Goal: Task Accomplishment & Management: Use online tool/utility

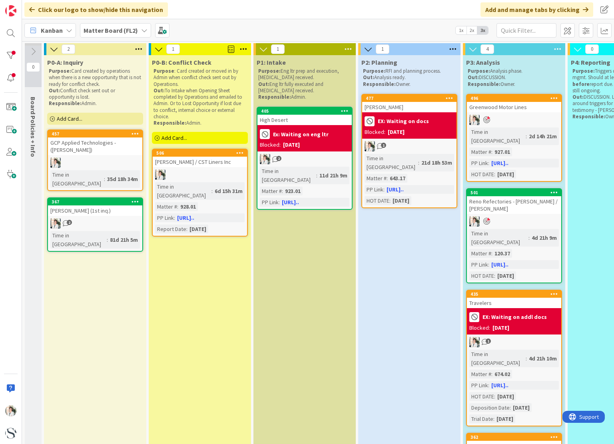
click at [402, 144] on div "1" at bounding box center [409, 146] width 94 height 10
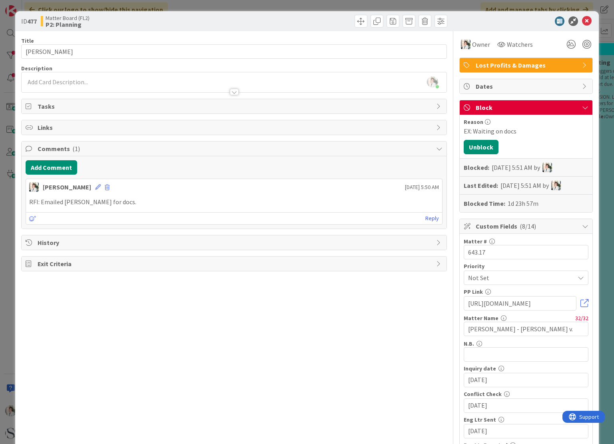
click at [53, 106] on span "Tasks" at bounding box center [235, 106] width 394 height 10
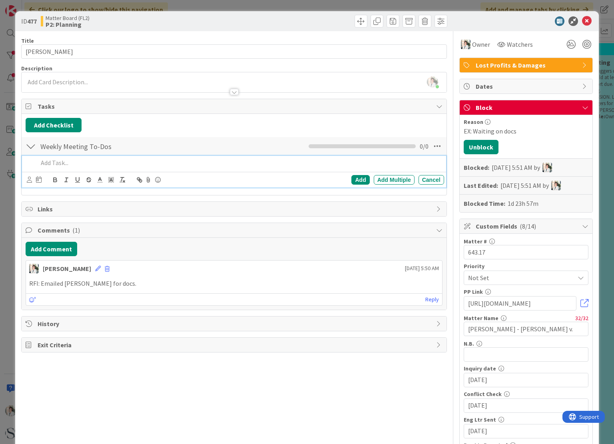
click at [47, 161] on p at bounding box center [239, 162] width 402 height 9
click at [29, 179] on icon at bounding box center [29, 180] width 5 height 6
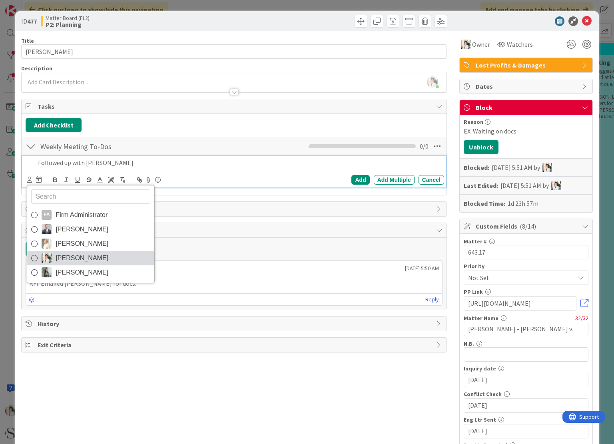
click at [56, 254] on span "[PERSON_NAME]" at bounding box center [82, 258] width 53 height 12
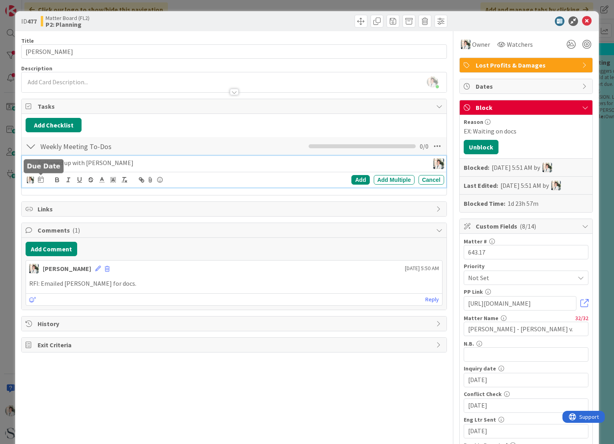
click at [38, 179] on icon at bounding box center [41, 179] width 6 height 6
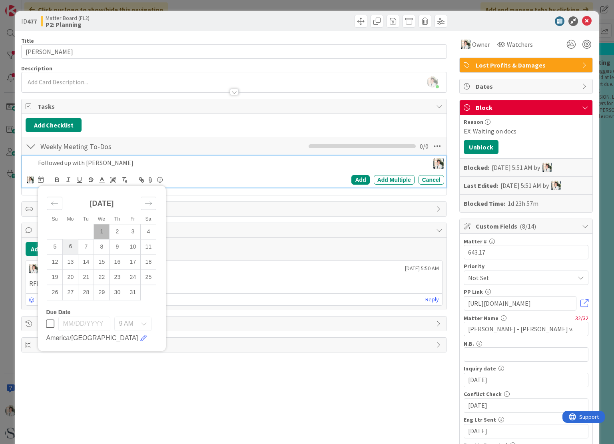
click at [70, 248] on td "6" at bounding box center [71, 246] width 16 height 15
type input "[DATE]"
click at [358, 179] on div "Add" at bounding box center [360, 180] width 18 height 10
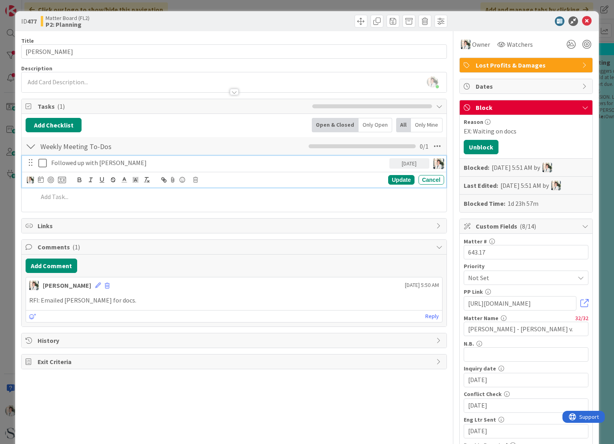
click at [58, 164] on p "Followed up with [PERSON_NAME]" at bounding box center [218, 162] width 335 height 9
click at [120, 163] on p "Followed up with [PERSON_NAME]" at bounding box center [218, 162] width 335 height 9
click at [395, 181] on div "Update" at bounding box center [401, 180] width 26 height 10
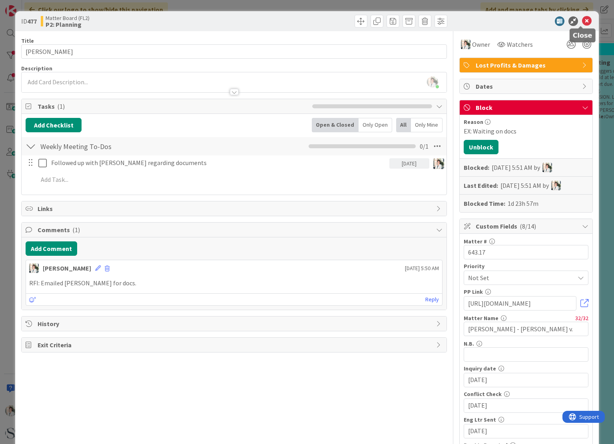
click at [582, 20] on icon at bounding box center [587, 21] width 10 height 10
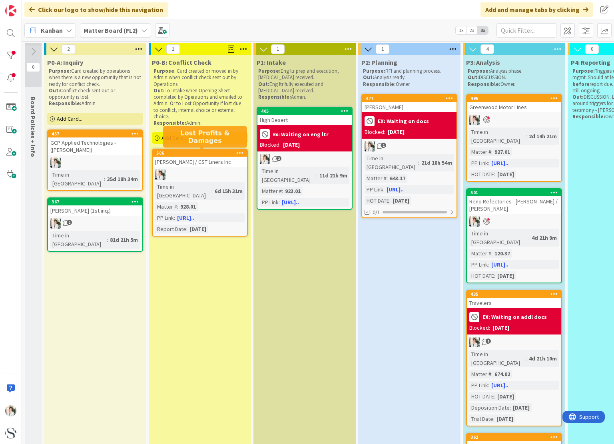
click at [195, 153] on div "506" at bounding box center [201, 153] width 91 height 6
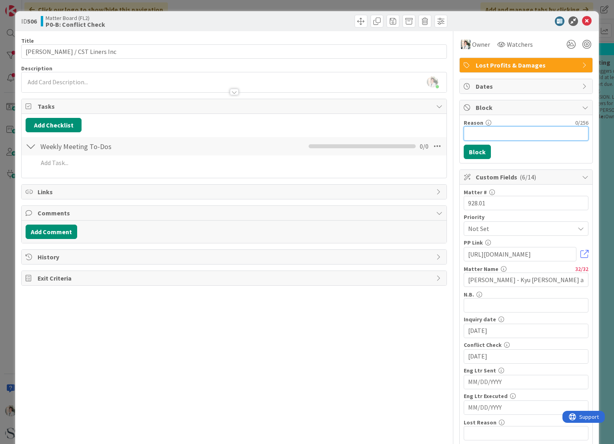
click at [478, 136] on input "Reason" at bounding box center [525, 133] width 125 height 14
click at [551, 134] on input "Ext: Never heard back. If no extention" at bounding box center [525, 133] width 125 height 14
type input "Ext: Never heard back. If no extension this is dead."
click at [465, 150] on button "Block" at bounding box center [476, 152] width 27 height 14
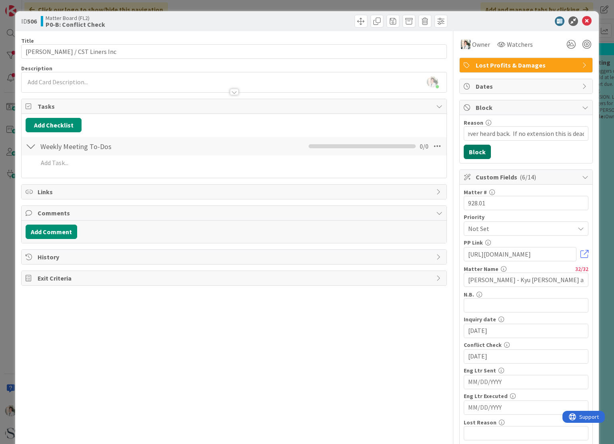
scroll to position [0, 0]
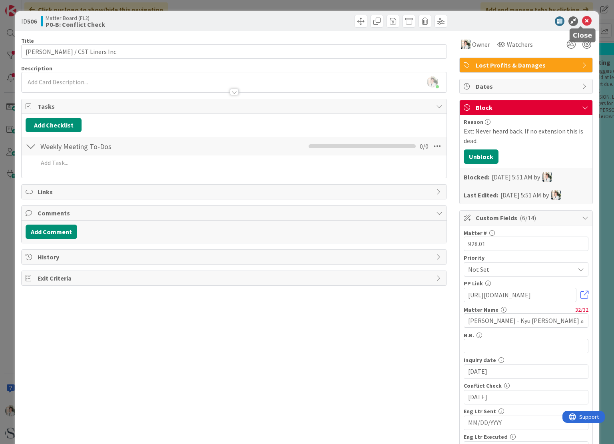
click at [582, 22] on icon at bounding box center [587, 21] width 10 height 10
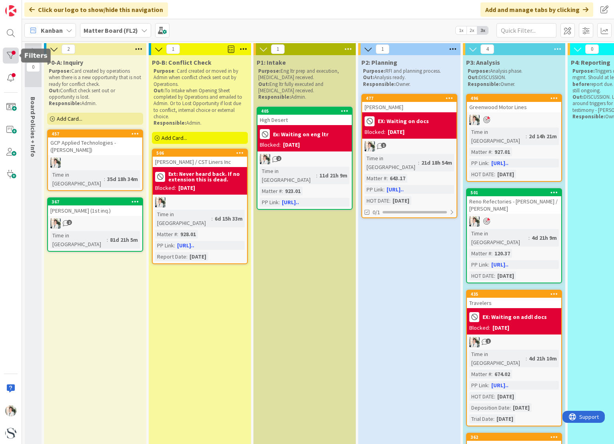
click at [13, 54] on div at bounding box center [11, 56] width 16 height 16
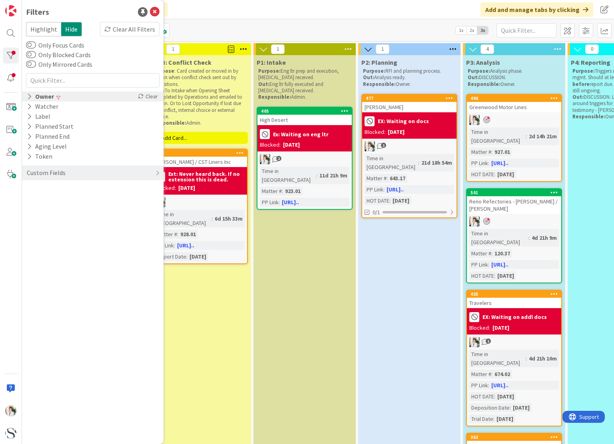
click at [28, 97] on icon at bounding box center [29, 96] width 5 height 7
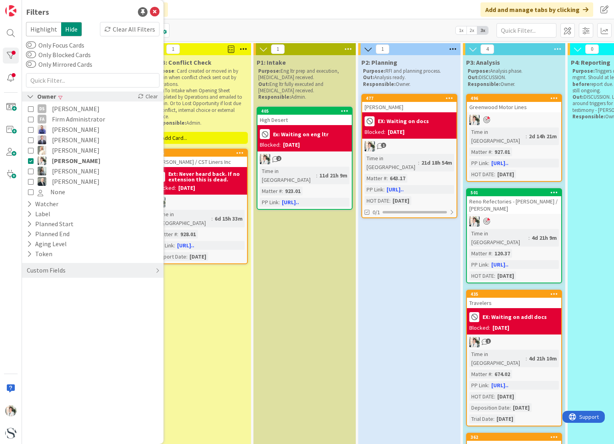
click at [30, 95] on icon at bounding box center [30, 96] width 7 height 7
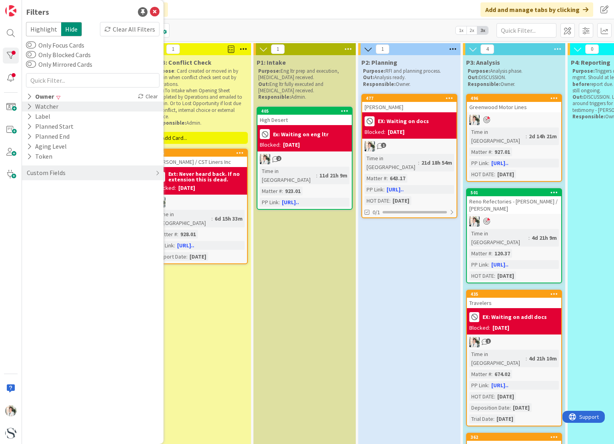
click at [29, 105] on icon at bounding box center [29, 106] width 5 height 7
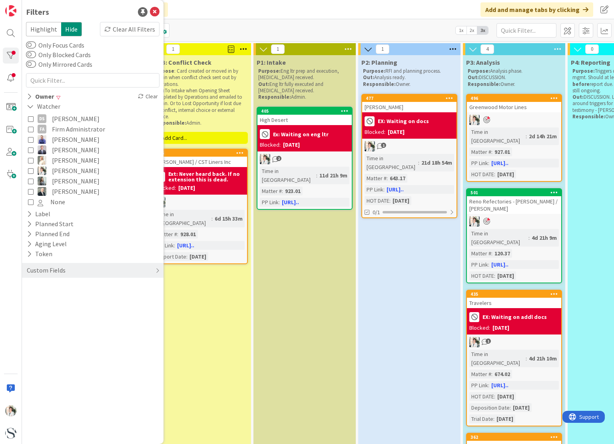
click at [31, 171] on icon at bounding box center [31, 171] width 6 height 6
click at [155, 8] on icon at bounding box center [155, 12] width 10 height 10
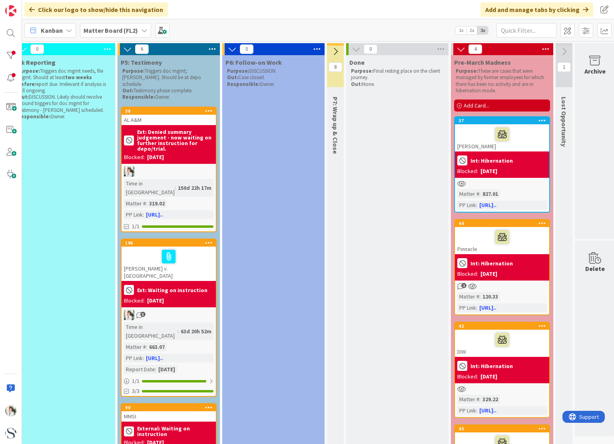
scroll to position [0, 564]
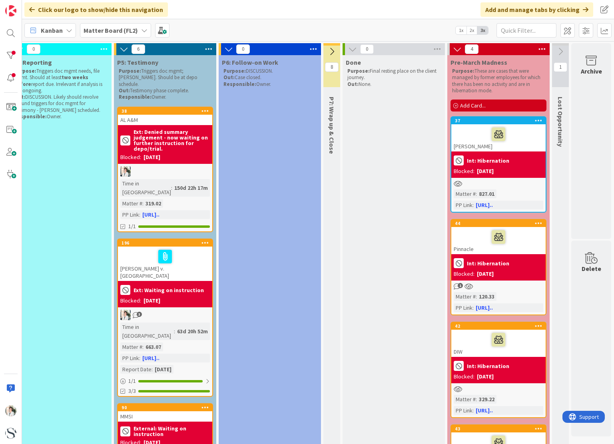
click at [505, 132] on div at bounding box center [497, 134] width 89 height 17
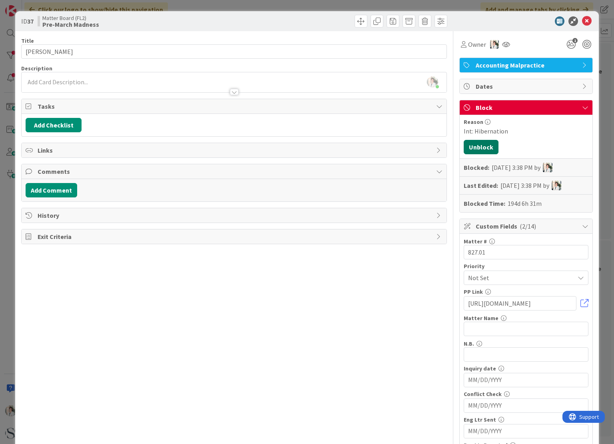
click at [475, 145] on button "Unblock" at bounding box center [480, 147] width 35 height 14
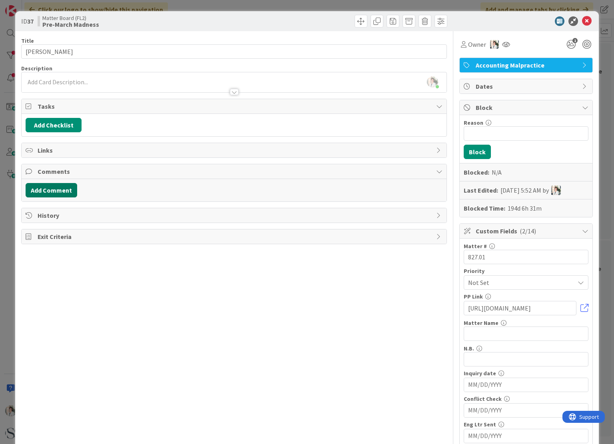
click at [43, 190] on button "Add Comment" at bounding box center [52, 190] width 52 height 14
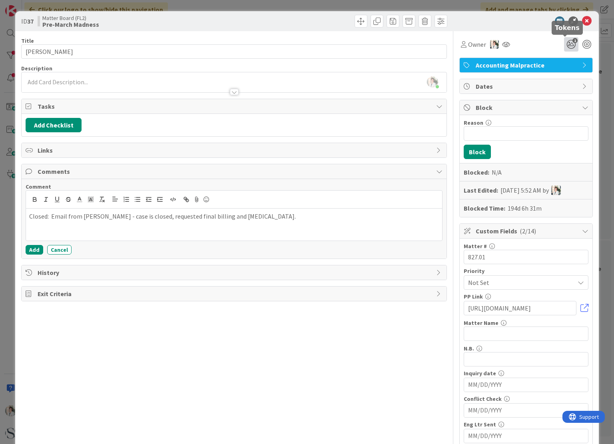
click at [564, 44] on icon "1" at bounding box center [571, 44] width 14 height 14
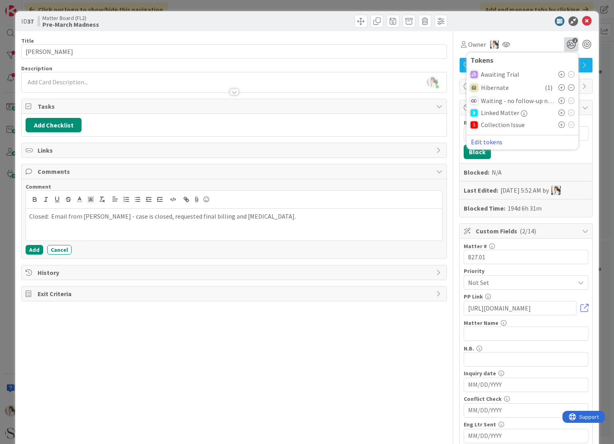
click at [568, 88] on icon at bounding box center [571, 87] width 6 height 6
click at [534, 38] on div "Owner Tokens Awaiting Trial Hibernate Waiting - no follow-up needed Linked Matt…" at bounding box center [525, 44] width 133 height 14
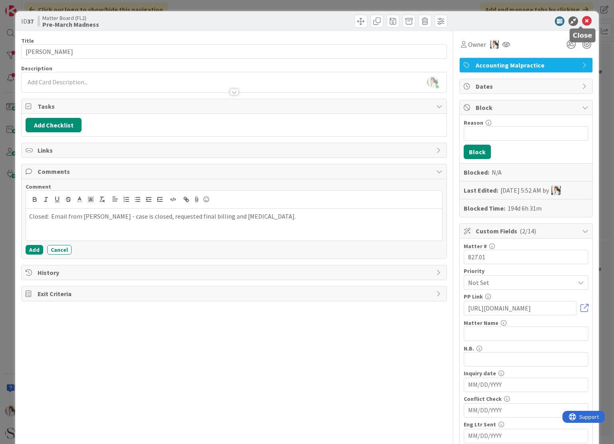
click at [582, 22] on icon at bounding box center [587, 21] width 10 height 10
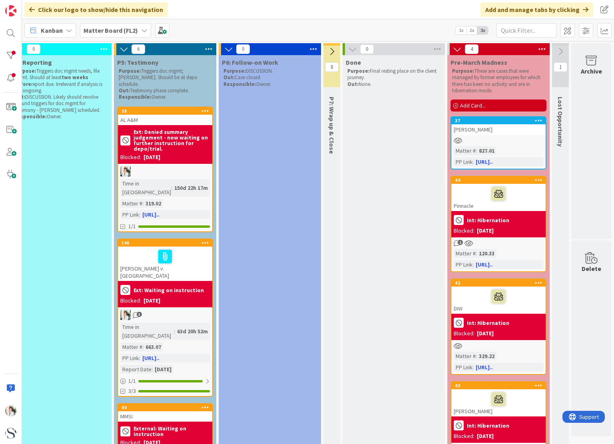
click at [327, 52] on icon at bounding box center [331, 51] width 9 height 9
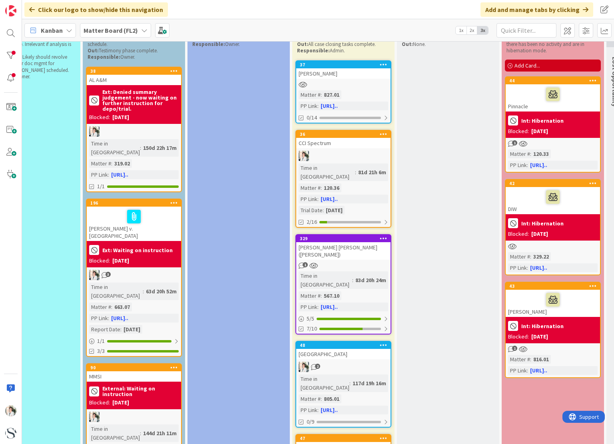
scroll to position [0, 589]
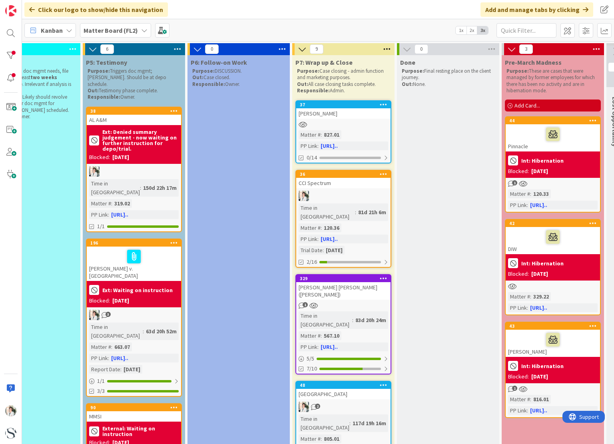
click at [511, 50] on icon at bounding box center [511, 49] width 9 height 9
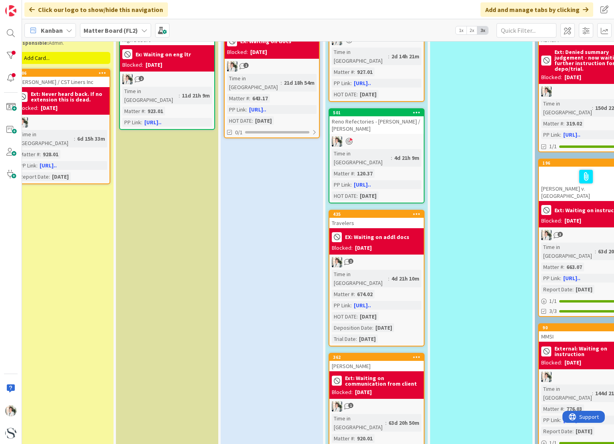
scroll to position [160, 137]
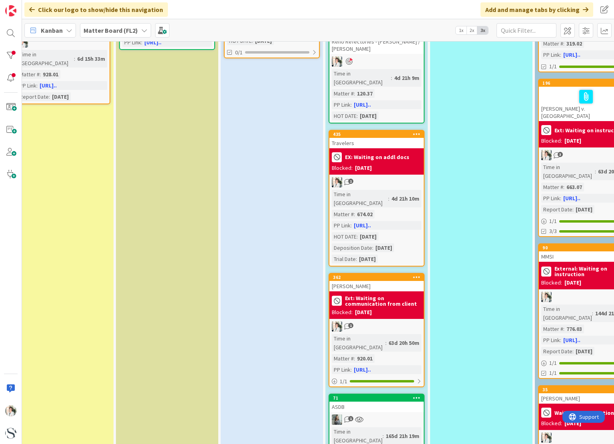
click at [390, 414] on div "1" at bounding box center [376, 419] width 94 height 10
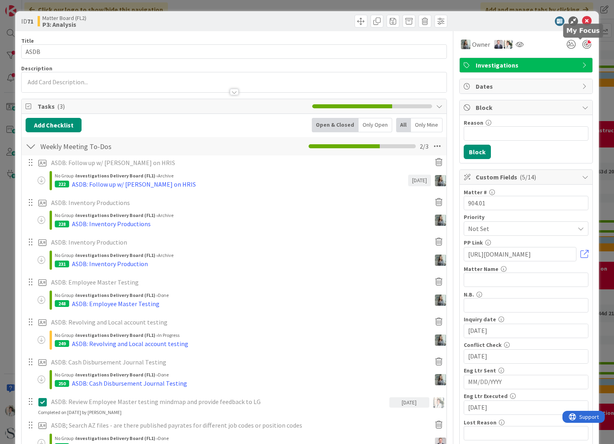
click at [582, 43] on div at bounding box center [586, 44] width 9 height 9
click at [582, 20] on icon at bounding box center [587, 21] width 10 height 10
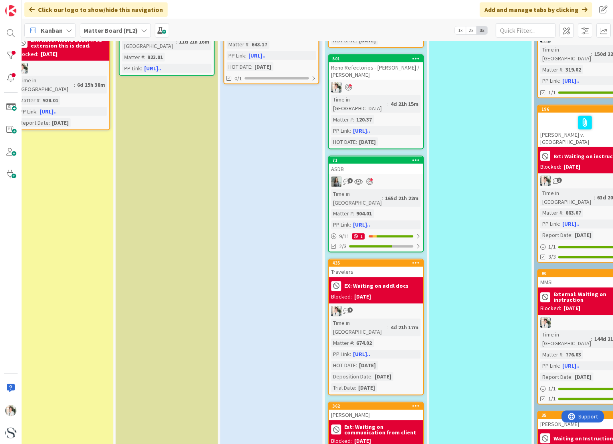
scroll to position [0, 137]
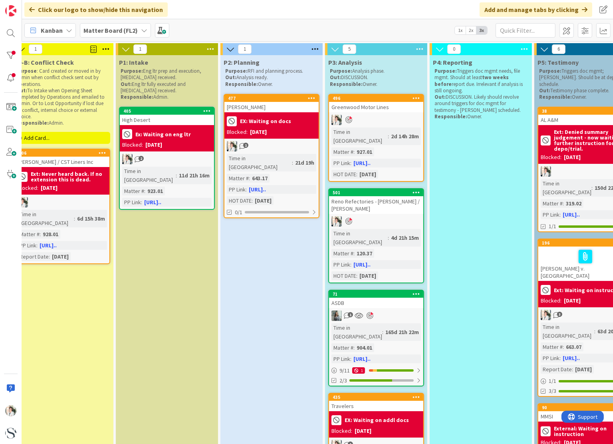
click at [230, 49] on icon at bounding box center [230, 49] width 9 height 9
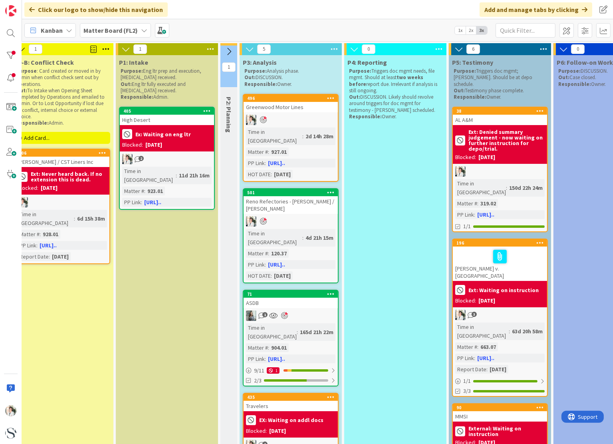
click at [122, 49] on icon at bounding box center [125, 49] width 9 height 9
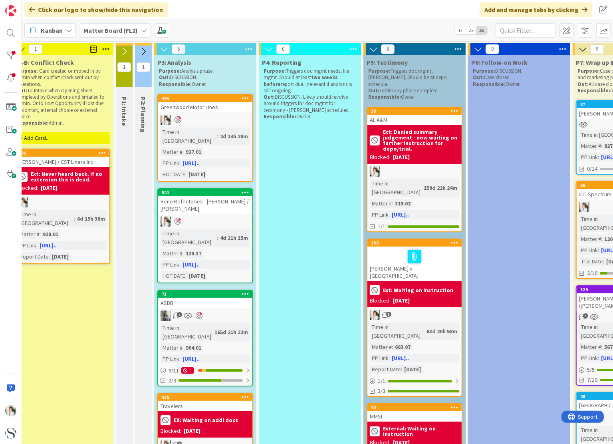
click at [371, 49] on icon at bounding box center [373, 49] width 9 height 9
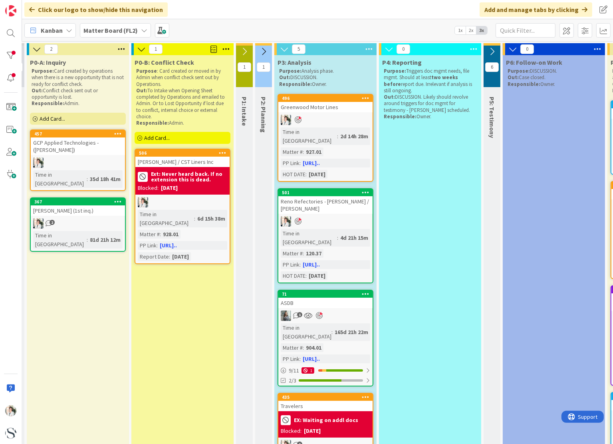
scroll to position [0, 0]
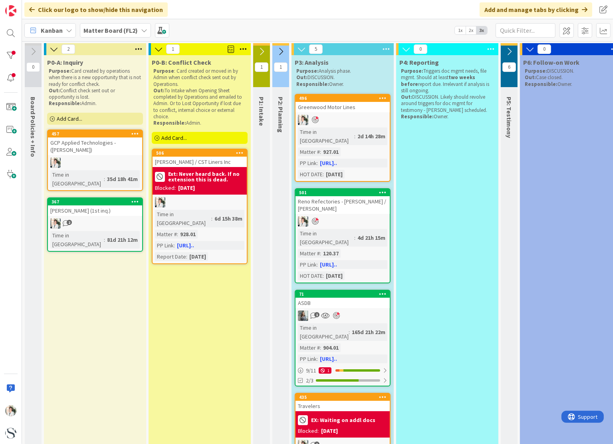
click at [104, 32] on b "Matter Board (FL2)" at bounding box center [111, 30] width 54 height 8
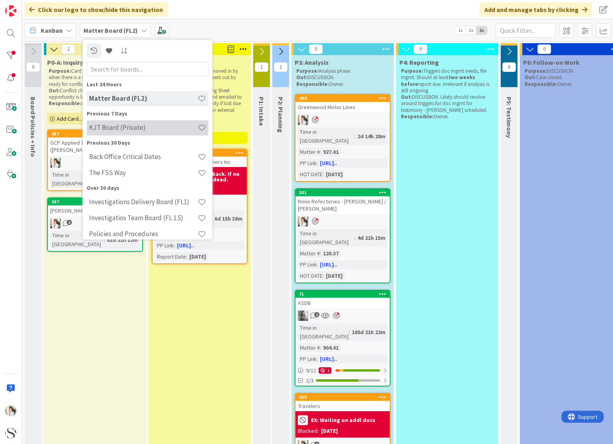
click at [105, 128] on h4 "KJT Board (Private)" at bounding box center [143, 128] width 109 height 8
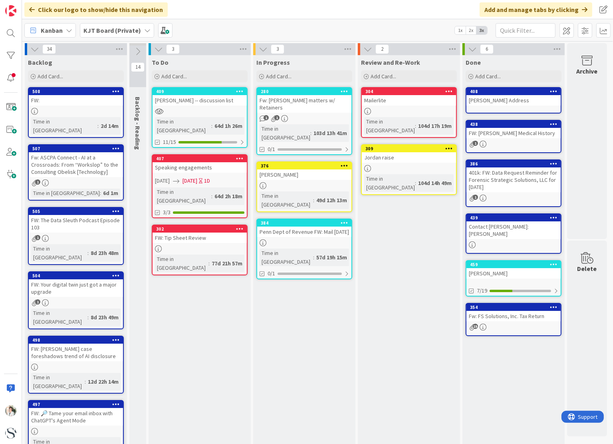
click at [195, 99] on div "[PERSON_NAME] -- discussion list" at bounding box center [200, 100] width 94 height 10
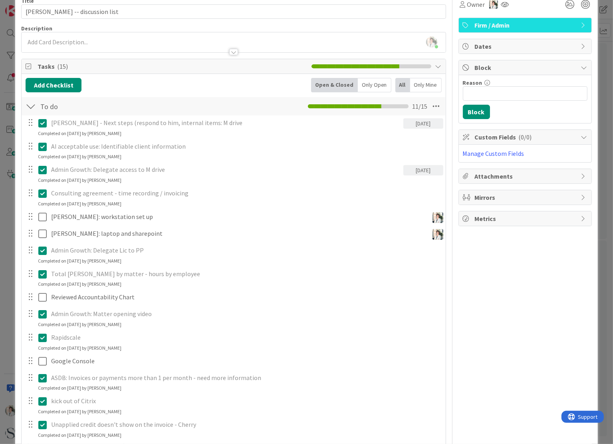
scroll to position [80, 0]
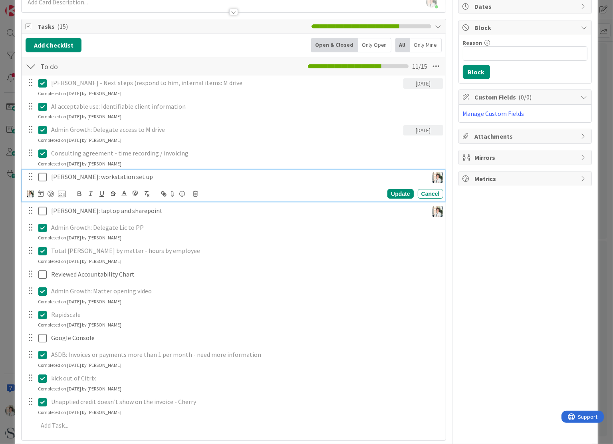
click at [43, 179] on icon at bounding box center [42, 177] width 8 height 10
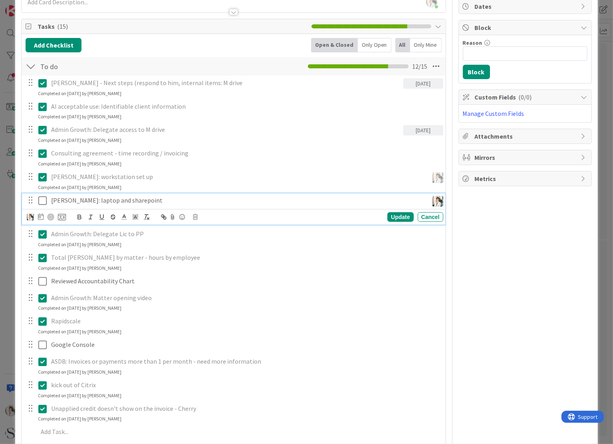
click at [43, 200] on icon at bounding box center [42, 201] width 8 height 10
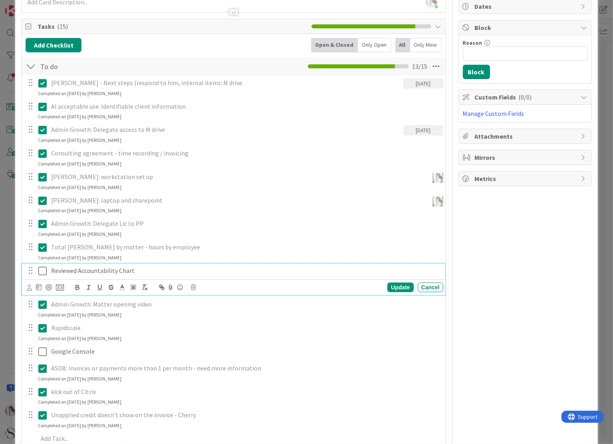
click at [40, 272] on icon at bounding box center [42, 271] width 8 height 10
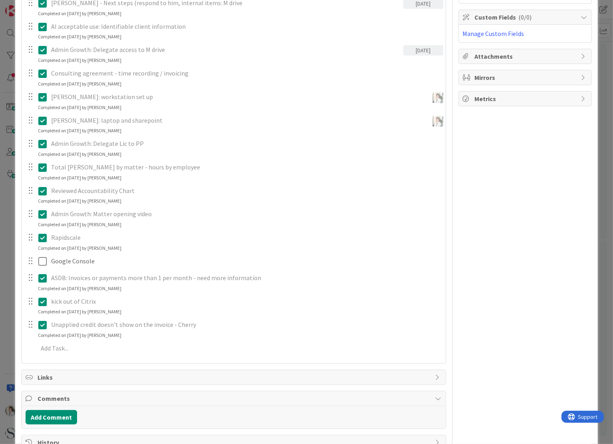
scroll to position [181, 0]
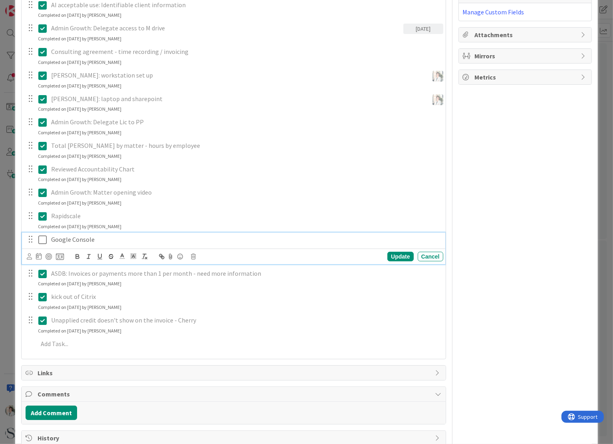
click at [43, 239] on icon at bounding box center [42, 240] width 8 height 10
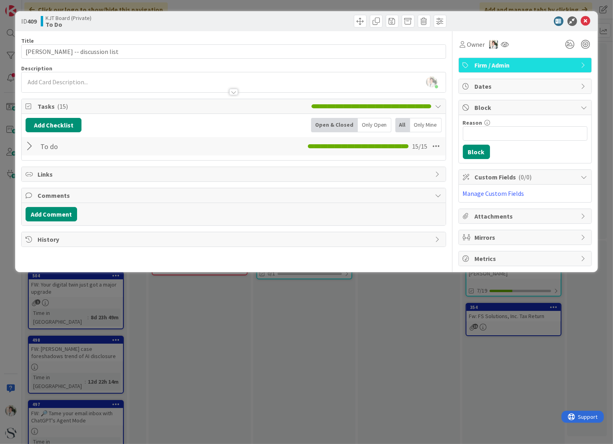
scroll to position [0, 0]
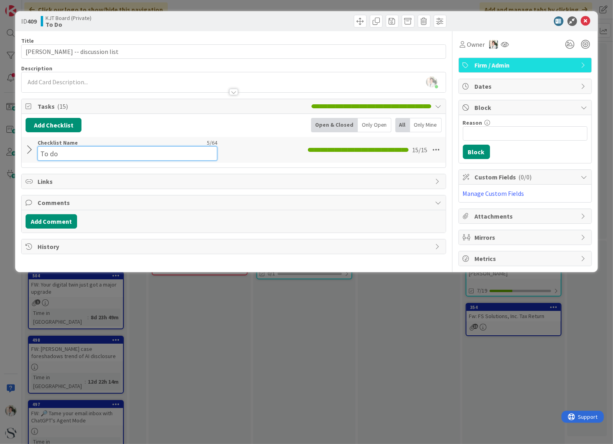
click at [54, 147] on input "To do" at bounding box center [128, 153] width 180 height 14
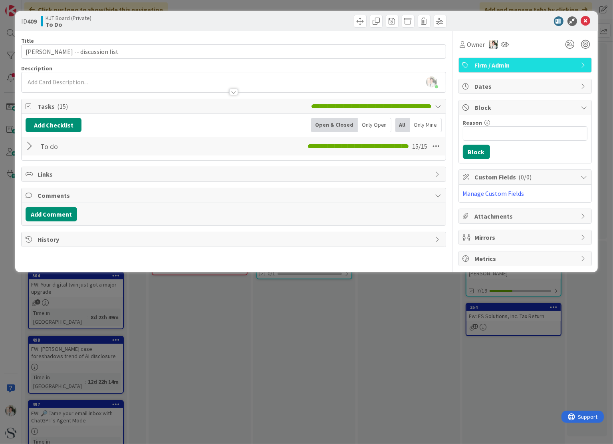
click at [32, 145] on div at bounding box center [31, 146] width 10 height 14
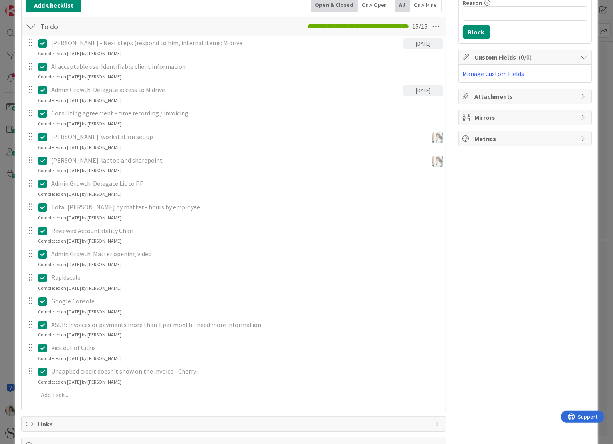
scroll to position [188, 0]
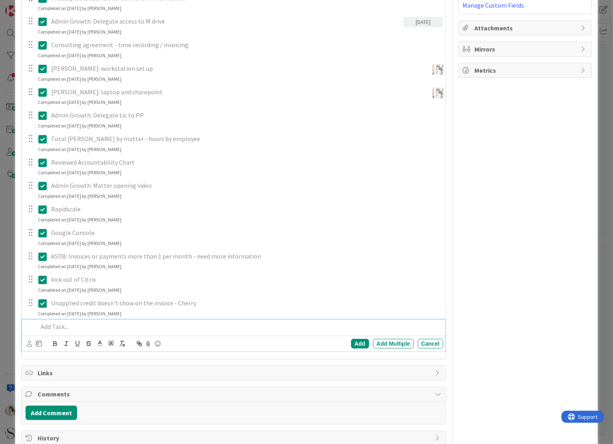
click at [48, 328] on p at bounding box center [239, 326] width 402 height 9
click at [353, 345] on div "Add" at bounding box center [360, 344] width 18 height 10
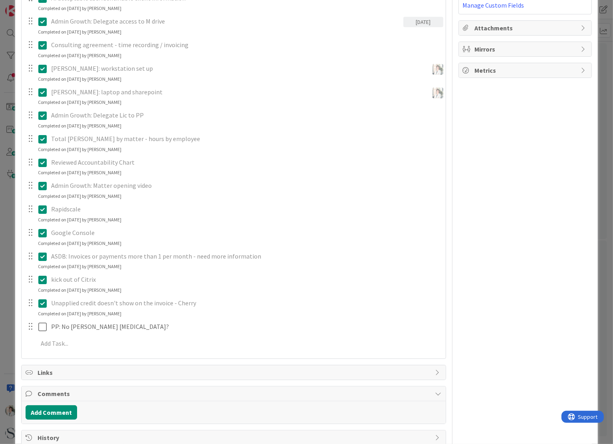
scroll to position [0, 0]
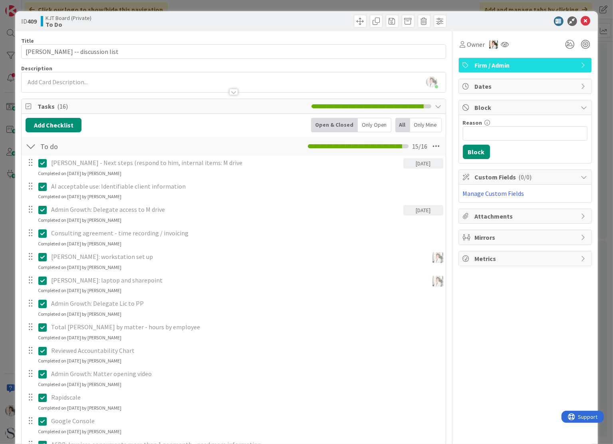
click at [370, 124] on div "Only Open" at bounding box center [375, 125] width 34 height 14
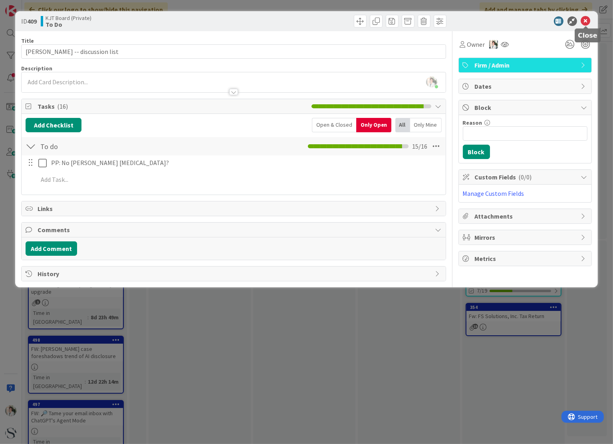
click at [588, 20] on icon at bounding box center [586, 21] width 10 height 10
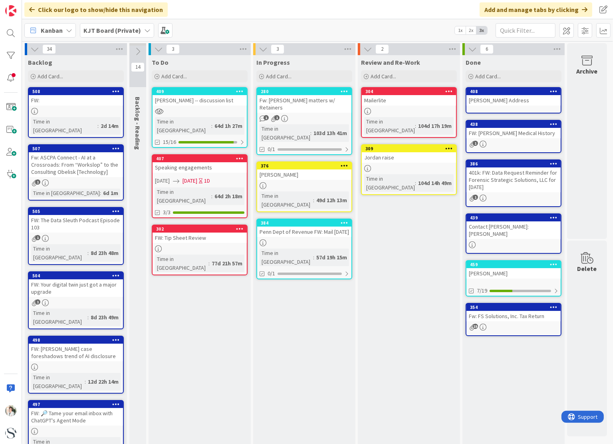
click at [201, 162] on div "Speaking engagements" at bounding box center [200, 167] width 94 height 10
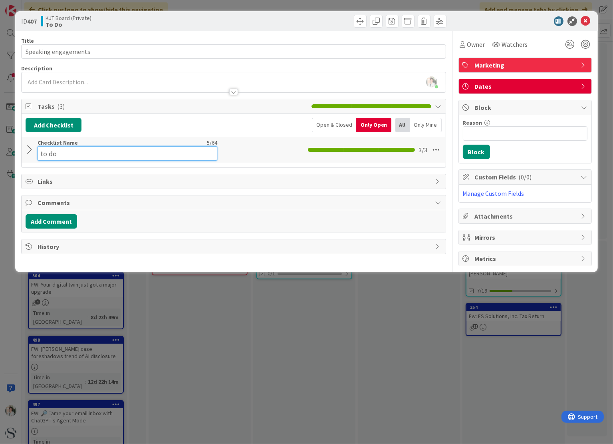
click at [47, 142] on div "Checklist Name 5 / 64 to do" at bounding box center [128, 150] width 180 height 22
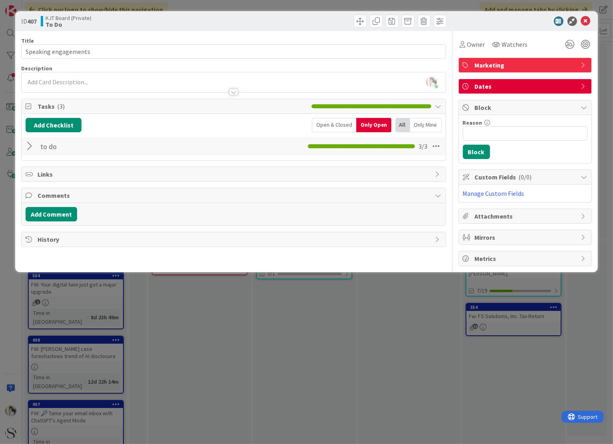
click at [47, 141] on div "Checklist Name 5 / 64 to do" at bounding box center [128, 146] width 180 height 14
click at [29, 147] on div at bounding box center [31, 146] width 10 height 14
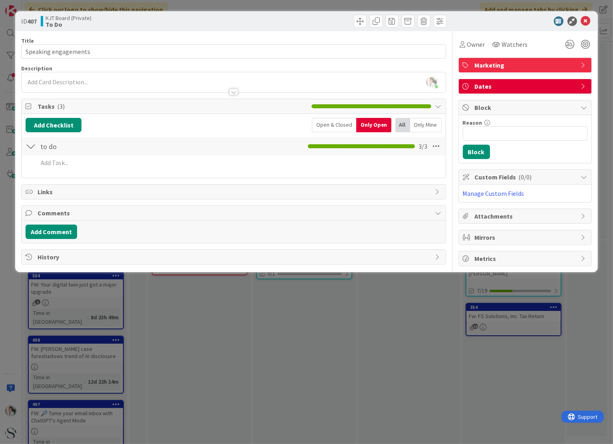
click at [29, 147] on div at bounding box center [31, 146] width 10 height 14
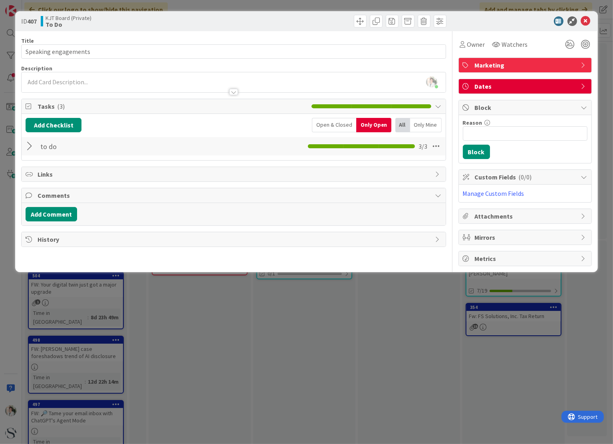
click at [66, 107] on span "Tasks ( 3 )" at bounding box center [173, 106] width 270 height 10
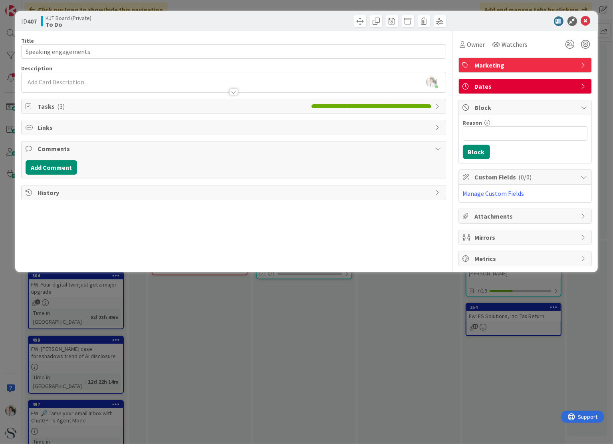
click at [66, 107] on span "Tasks ( 3 )" at bounding box center [173, 106] width 270 height 10
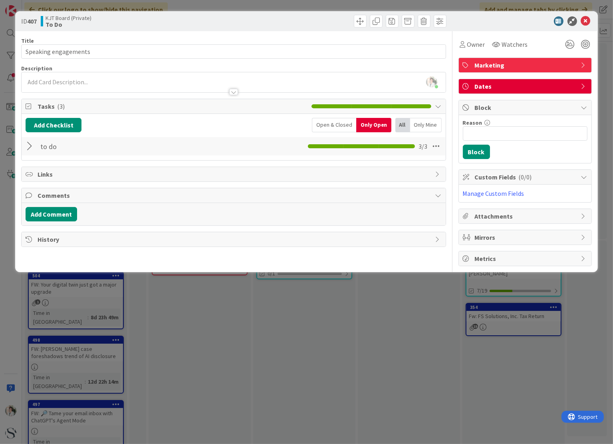
click at [344, 125] on div "Open & Closed" at bounding box center [334, 125] width 44 height 14
click at [326, 125] on div "Open & Closed" at bounding box center [334, 125] width 47 height 14
click at [30, 142] on div at bounding box center [31, 146] width 10 height 14
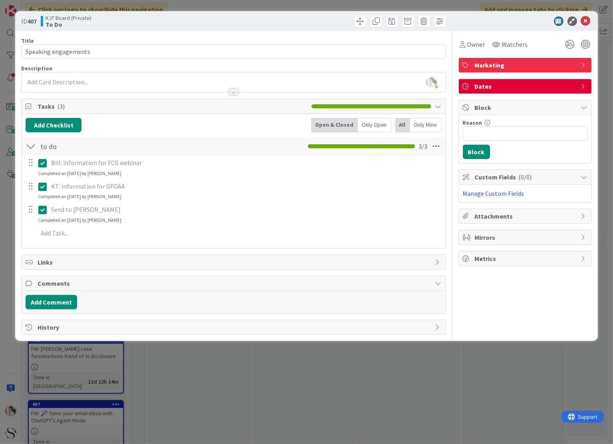
click at [30, 148] on div at bounding box center [31, 146] width 10 height 14
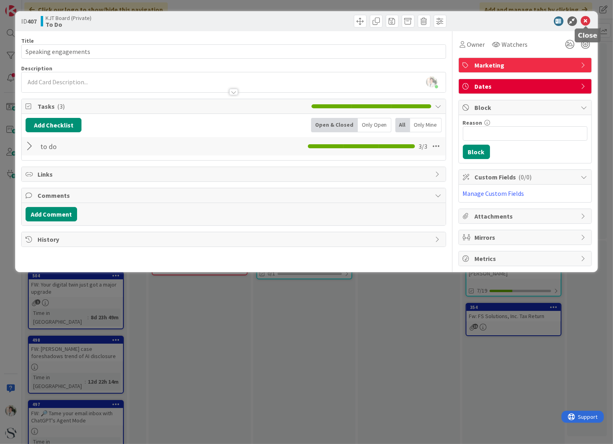
click at [585, 19] on icon at bounding box center [586, 21] width 10 height 10
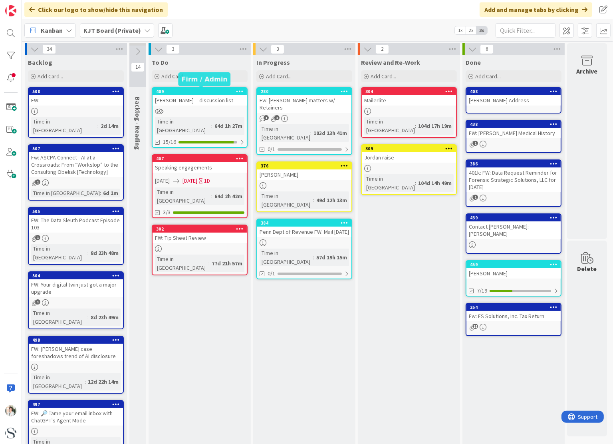
click at [192, 94] on div "409" at bounding box center [201, 92] width 91 height 6
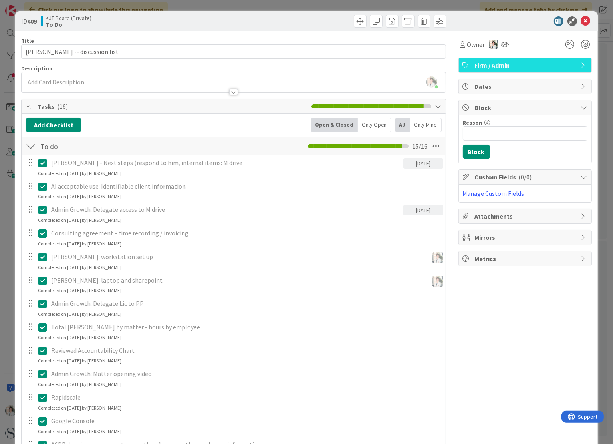
click at [364, 124] on div "Only Open" at bounding box center [375, 125] width 34 height 14
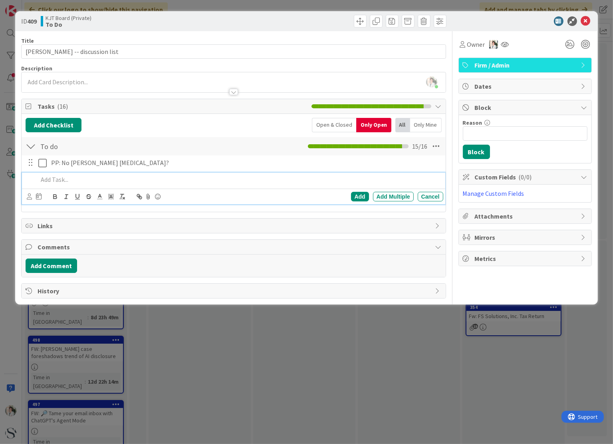
click at [52, 180] on p at bounding box center [239, 179] width 402 height 9
click at [356, 195] on div "Add" at bounding box center [360, 197] width 18 height 10
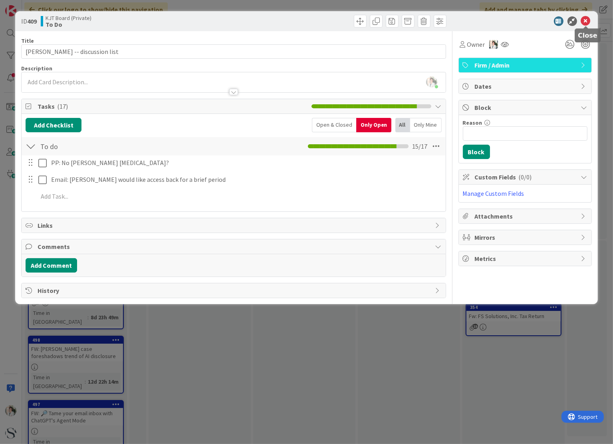
click at [585, 20] on icon at bounding box center [586, 21] width 10 height 10
